Goal: Information Seeking & Learning: Find contact information

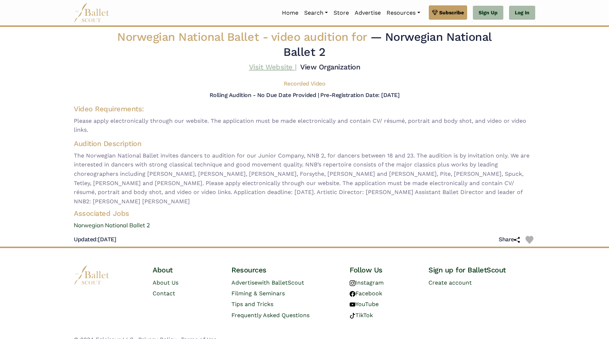
click at [276, 64] on link "Visit Website |" at bounding box center [273, 67] width 48 height 9
click at [326, 67] on link "View Organization" at bounding box center [330, 67] width 60 height 9
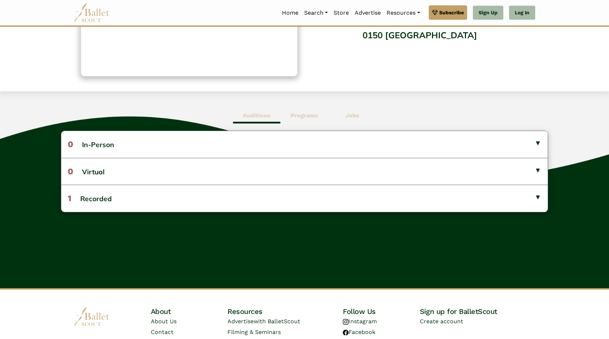
scroll to position [139, 0]
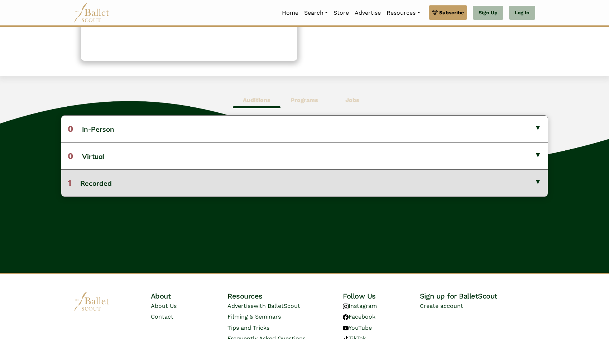
click at [278, 187] on button "1 Recorded" at bounding box center [304, 182] width 486 height 27
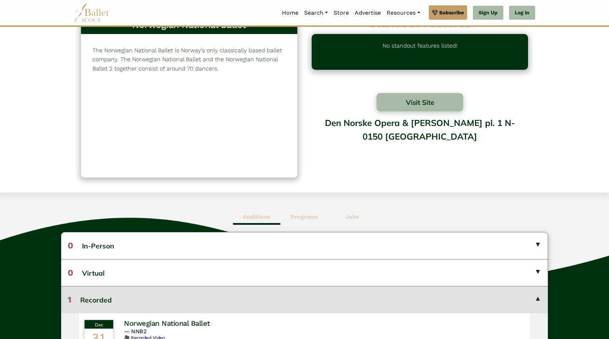
scroll to position [0, 0]
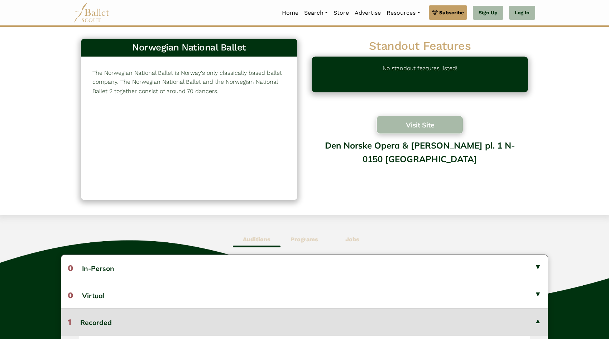
click at [401, 131] on button "Visit Site" at bounding box center [419, 125] width 87 height 18
